Goal: Information Seeking & Learning: Learn about a topic

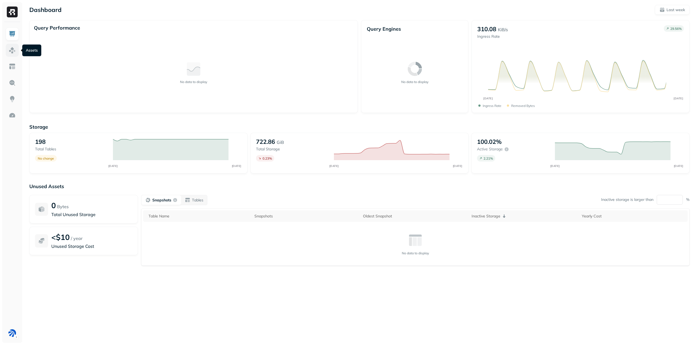
click at [14, 51] on img at bounding box center [12, 50] width 7 height 7
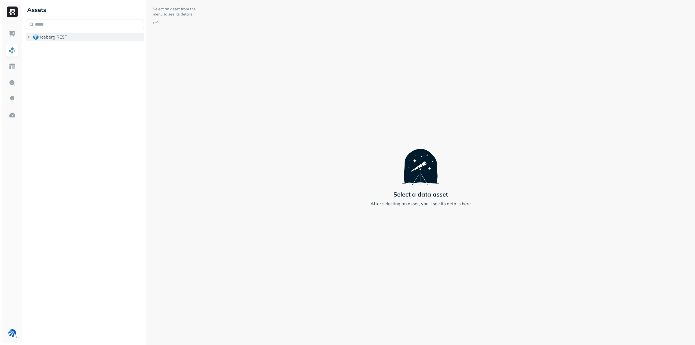
click at [30, 36] on icon "button" at bounding box center [28, 36] width 5 height 5
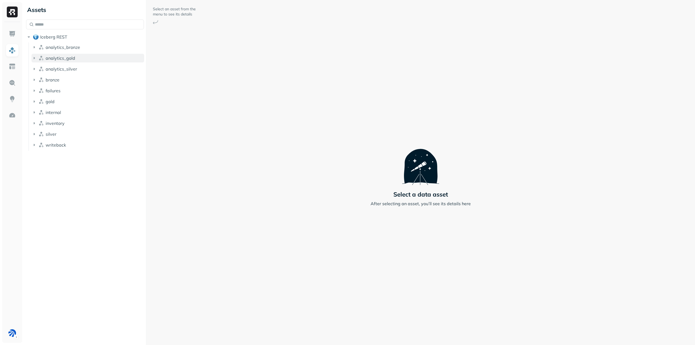
click at [78, 56] on button "analytics_gold" at bounding box center [87, 58] width 113 height 9
click at [55, 66] on span "Tables" at bounding box center [51, 68] width 14 height 5
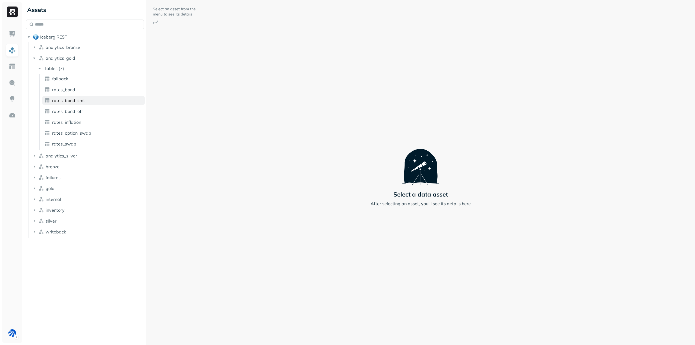
click at [78, 99] on span "rates_bond_cmt" at bounding box center [68, 100] width 33 height 5
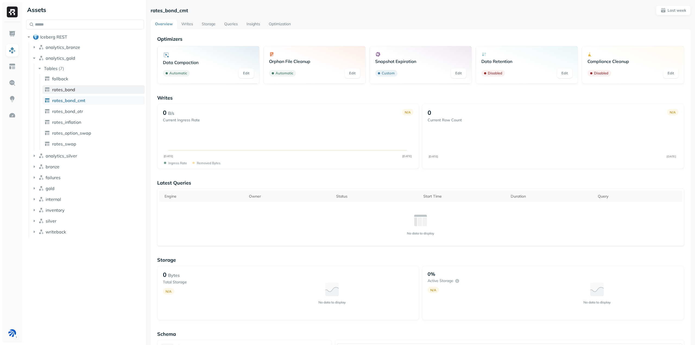
click at [68, 90] on span "rates_bond" at bounding box center [63, 89] width 23 height 5
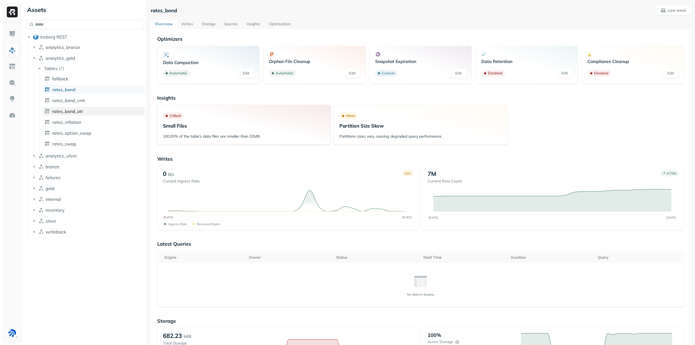
drag, startPoint x: 82, startPoint y: 100, endPoint x: 79, endPoint y: 110, distance: 10.3
click at [82, 100] on span "rates_bond_cmt" at bounding box center [68, 100] width 33 height 5
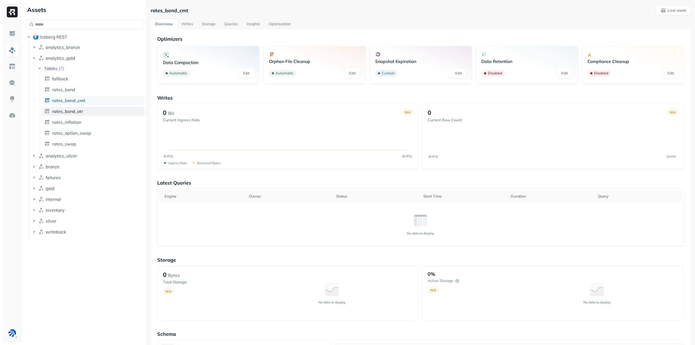
click at [70, 109] on span "rates_bond_otr" at bounding box center [67, 111] width 31 height 5
click at [35, 187] on icon "button" at bounding box center [33, 188] width 5 height 5
click at [40, 200] on icon "button" at bounding box center [39, 198] width 5 height 5
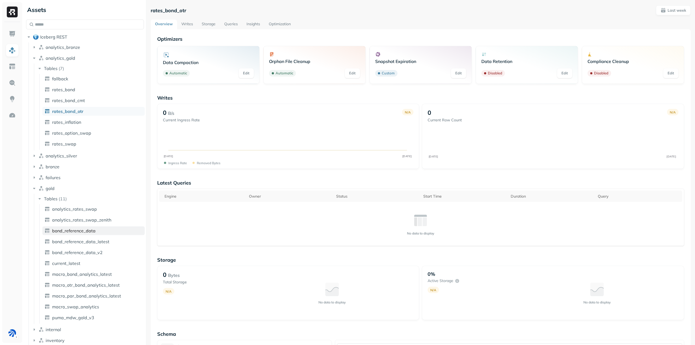
scroll to position [25, 0]
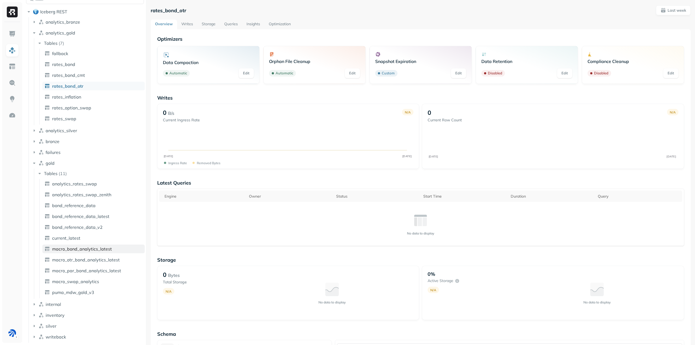
click at [90, 248] on span "macro_bond_analytics_latest" at bounding box center [82, 248] width 60 height 5
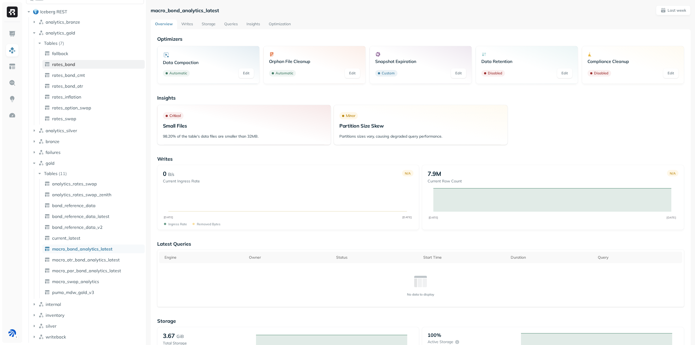
click at [82, 65] on link "rates_bond" at bounding box center [93, 64] width 102 height 9
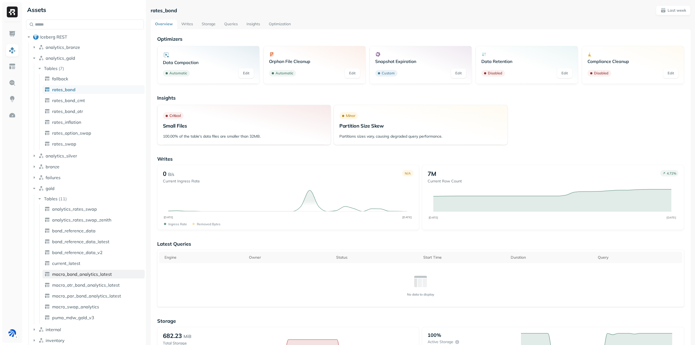
click at [98, 273] on span "macro_bond_analytics_latest" at bounding box center [82, 273] width 60 height 5
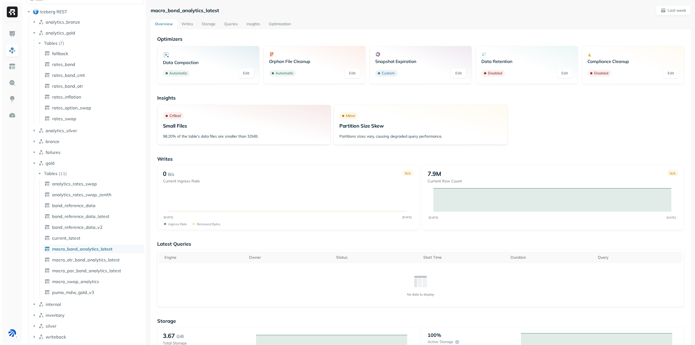
click at [189, 26] on link "Writes" at bounding box center [187, 25] width 20 height 10
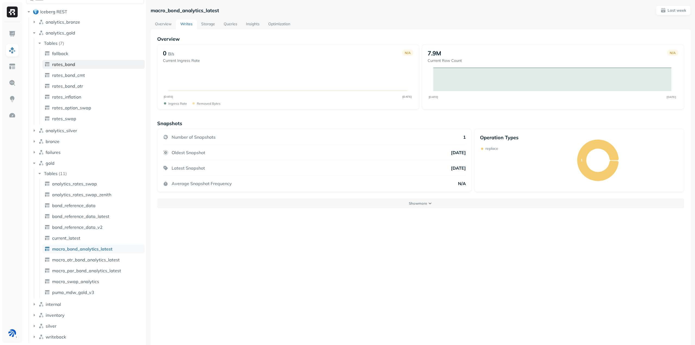
click at [71, 66] on span "rates_bond" at bounding box center [63, 64] width 23 height 5
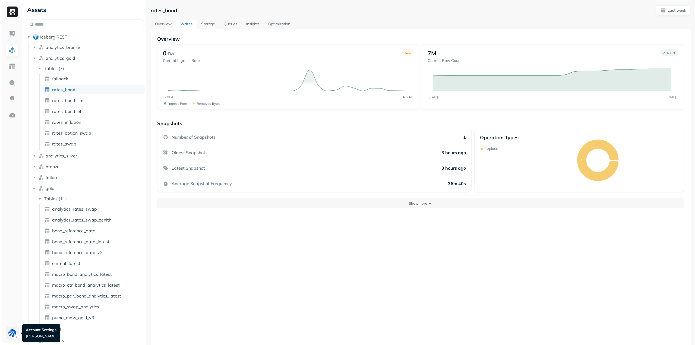
click at [15, 333] on html "Assets Iceberg REST analytics_bronze analytics_gold Tables ( 7 ) fallback rates…" at bounding box center [347, 172] width 695 height 345
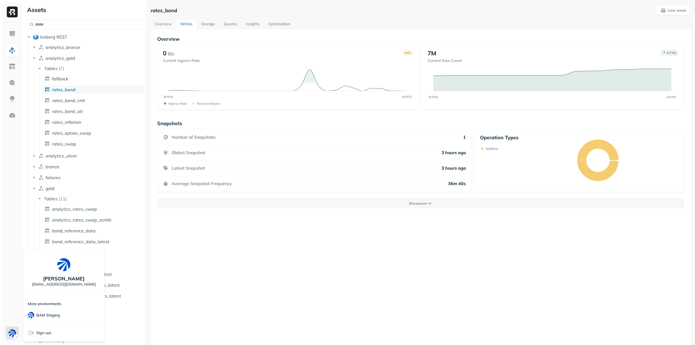
click at [288, 247] on html "Assets Iceberg REST analytics_bronze analytics_gold Tables ( 7 ) fallback rates…" at bounding box center [347, 172] width 695 height 345
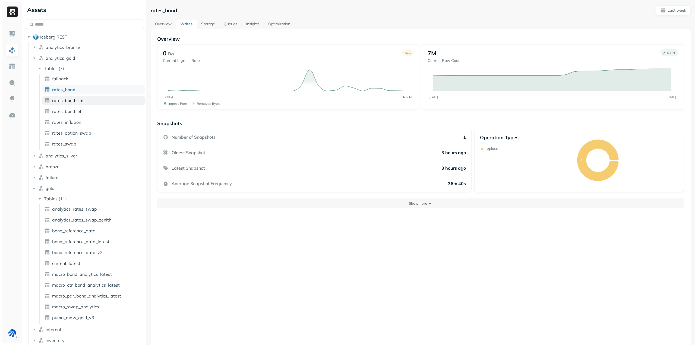
click at [80, 100] on span "rates_bond_cmt" at bounding box center [68, 100] width 33 height 5
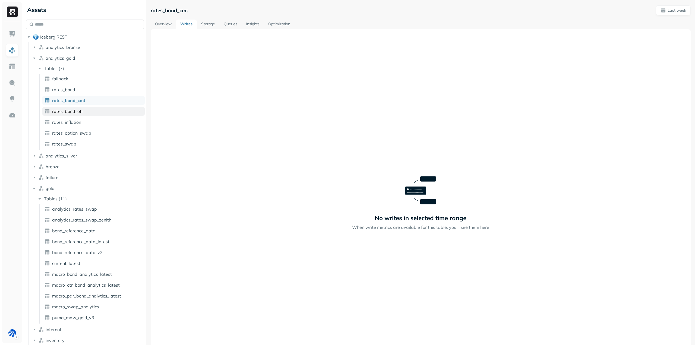
click at [75, 111] on span "rates_bond_otr" at bounding box center [67, 111] width 31 height 5
click at [90, 284] on span "macro_otr_bond_analytics_latest" at bounding box center [86, 284] width 68 height 5
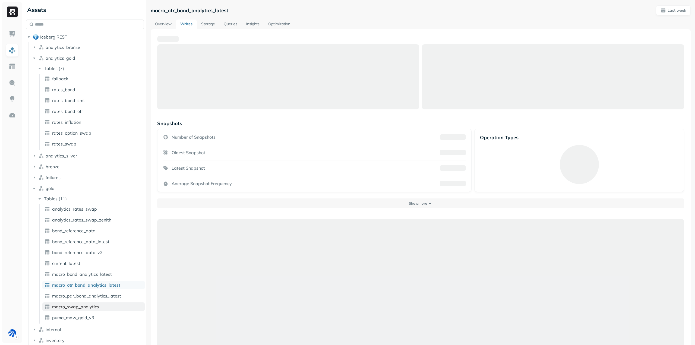
scroll to position [25, 0]
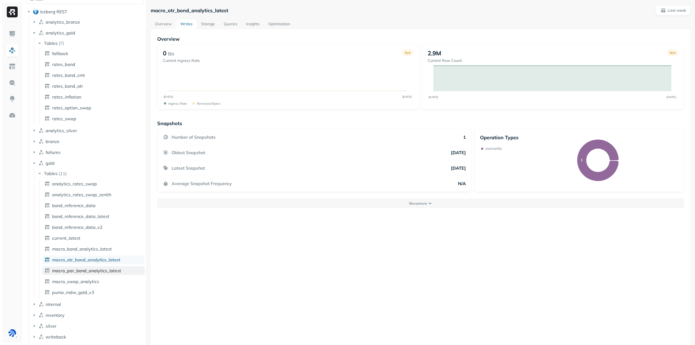
click at [107, 272] on span "macro_par_bond_analytics_latest" at bounding box center [86, 270] width 69 height 5
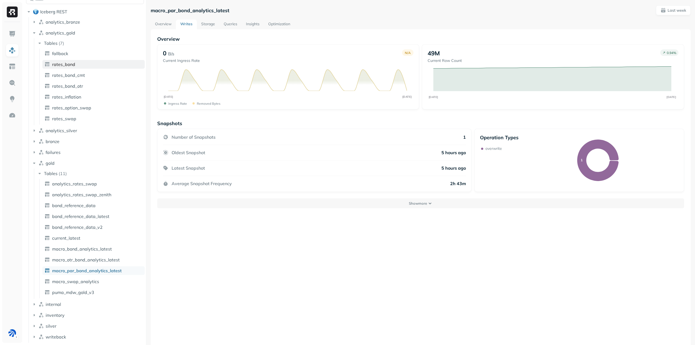
click at [84, 65] on link "rates_bond" at bounding box center [93, 64] width 102 height 9
